Goal: Find specific page/section: Find specific page/section

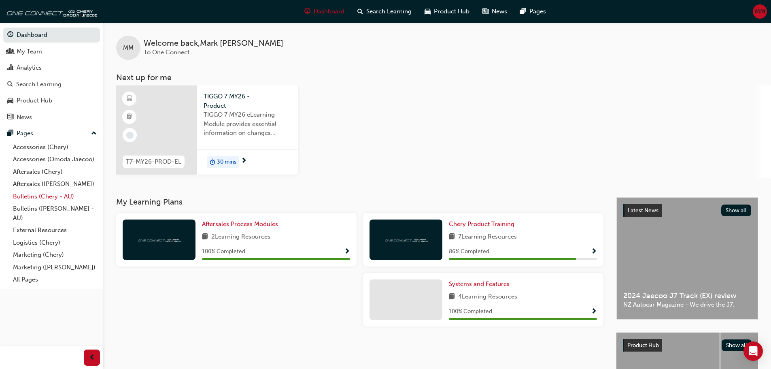
click at [45, 198] on link "Bulletins (Chery - AU)" at bounding box center [55, 196] width 90 height 13
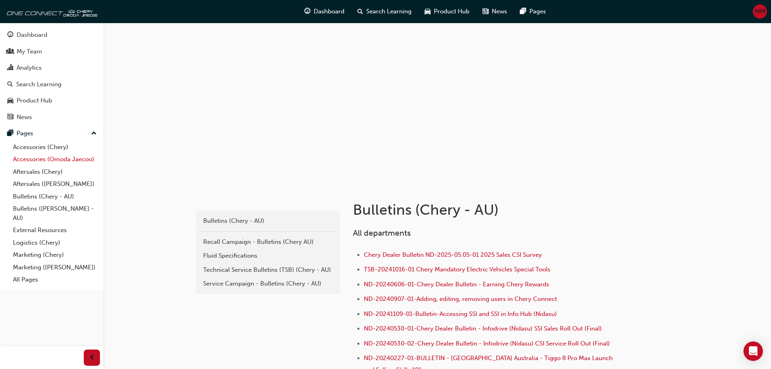
click at [75, 161] on link "Accessories (Omoda Jaecoo)" at bounding box center [55, 159] width 90 height 13
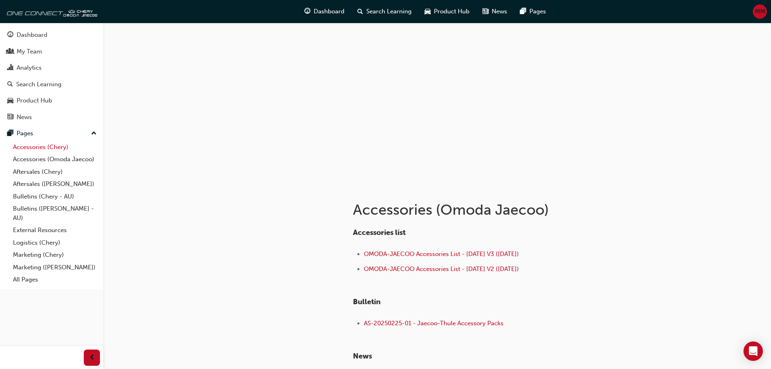
click at [50, 148] on link "Accessories (Chery)" at bounding box center [55, 147] width 90 height 13
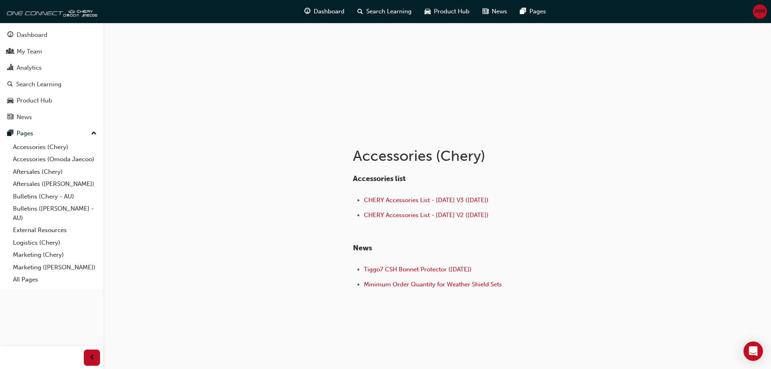
scroll to position [54, 0]
click at [54, 171] on link "Aftersales (Chery)" at bounding box center [55, 172] width 90 height 13
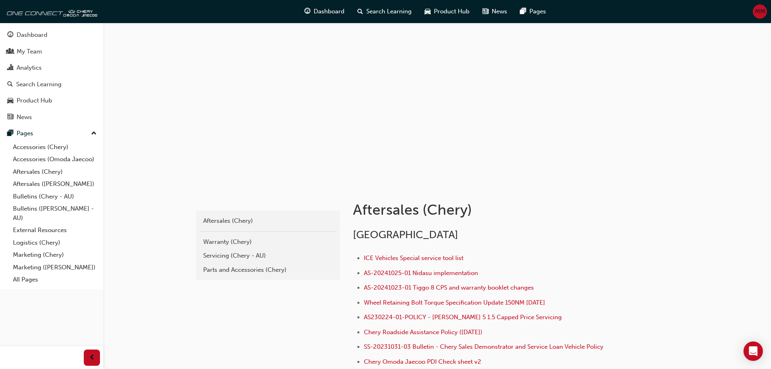
click at [259, 266] on div "Parts and Accessories (Chery)" at bounding box center [268, 269] width 130 height 9
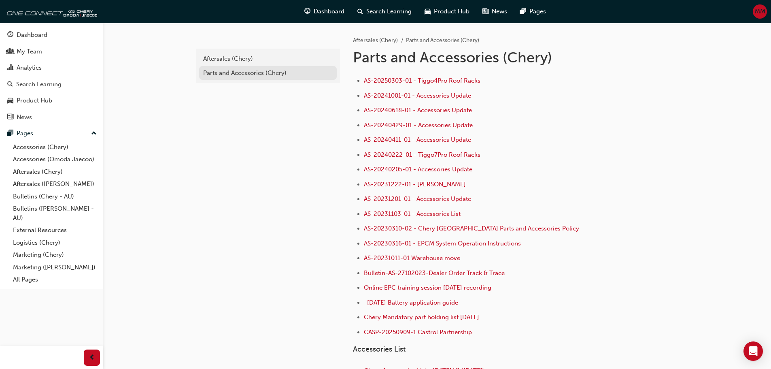
click at [251, 73] on div "Parts and Accessories (Chery)" at bounding box center [268, 72] width 130 height 9
click at [239, 57] on div "Aftersales (Chery)" at bounding box center [268, 58] width 130 height 9
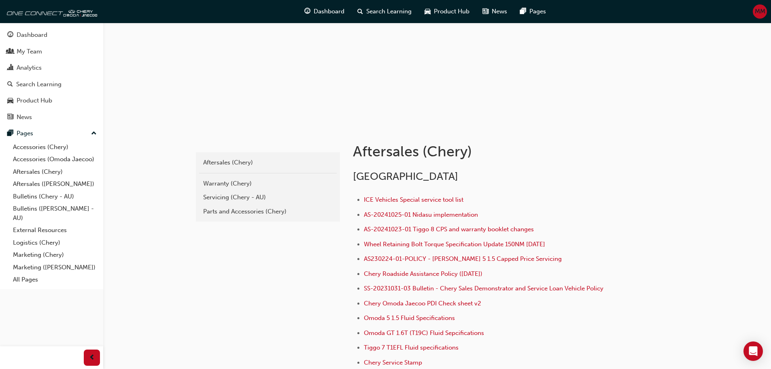
scroll to position [162, 0]
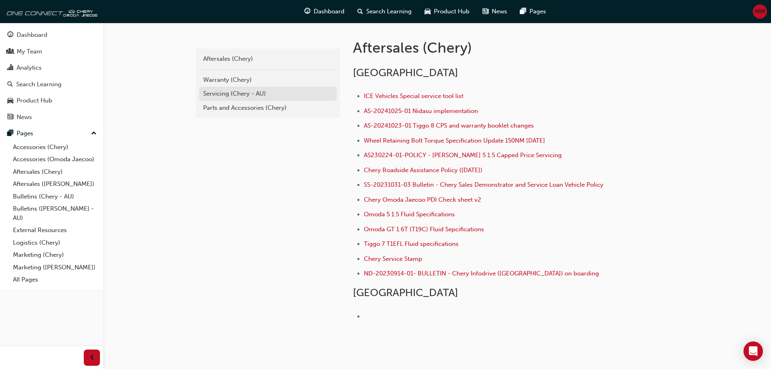
click at [229, 95] on div "Servicing (Chery - AU)" at bounding box center [268, 93] width 130 height 9
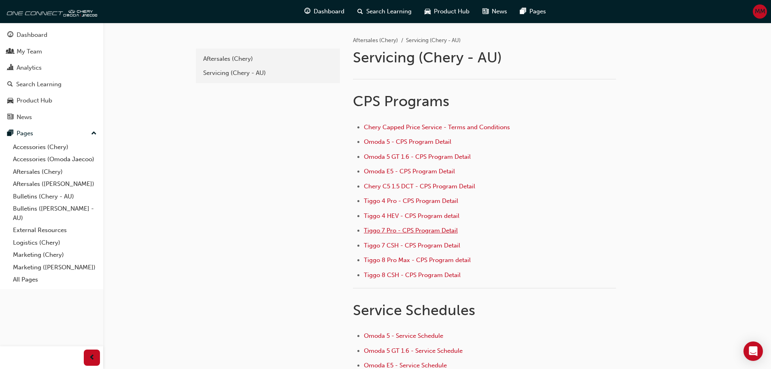
click at [418, 229] on span "Tiggo 7 Pro - CPS Program Detail" at bounding box center [411, 230] width 94 height 7
